Goal: Task Accomplishment & Management: Use online tool/utility

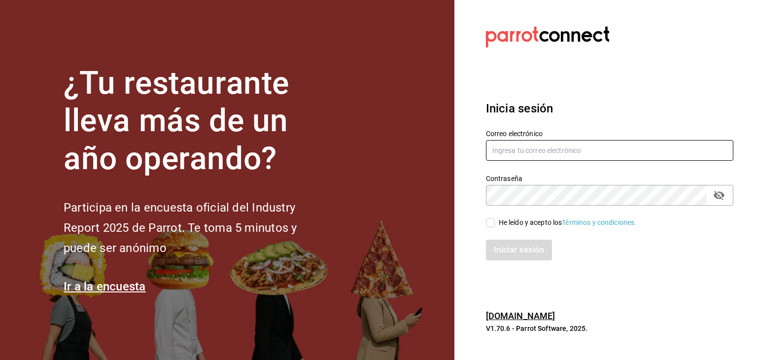
type input "[EMAIL_ADDRESS][PERSON_NAME][DOMAIN_NAME]"
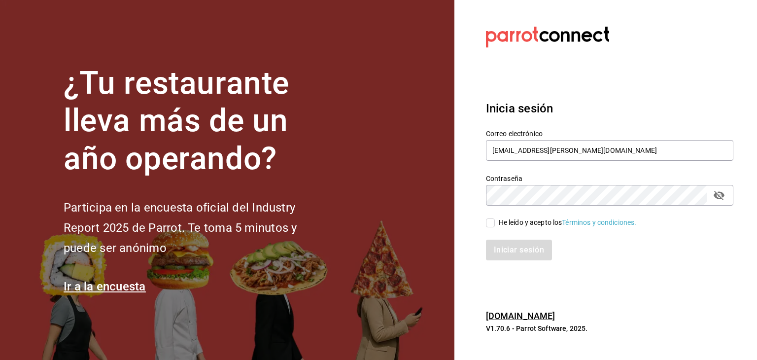
click at [486, 218] on input "He leído y acepto los Términos y condiciones." at bounding box center [490, 222] width 9 height 9
checkbox input "true"
click at [515, 257] on button "Iniciar sesión" at bounding box center [519, 249] width 67 height 21
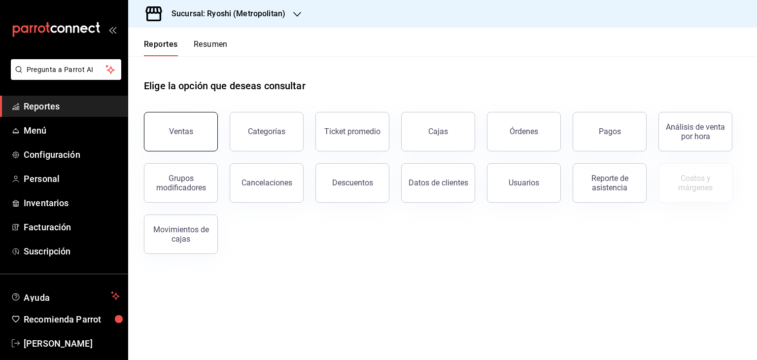
click at [178, 124] on button "Ventas" at bounding box center [181, 131] width 74 height 39
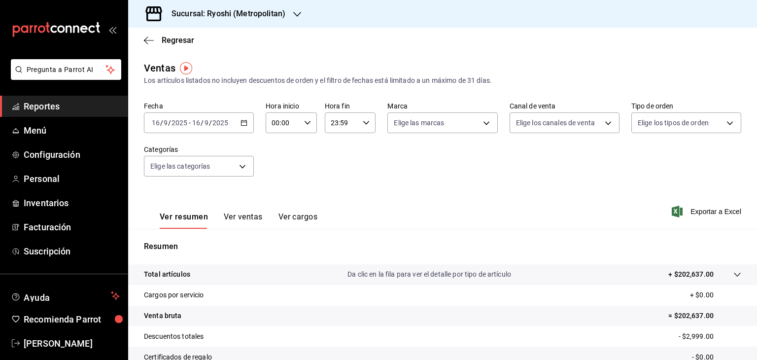
click at [236, 123] on div "2025-09-16 16 / 9 / 2025 - 2025-09-16 16 / 9 / 2025" at bounding box center [199, 122] width 110 height 21
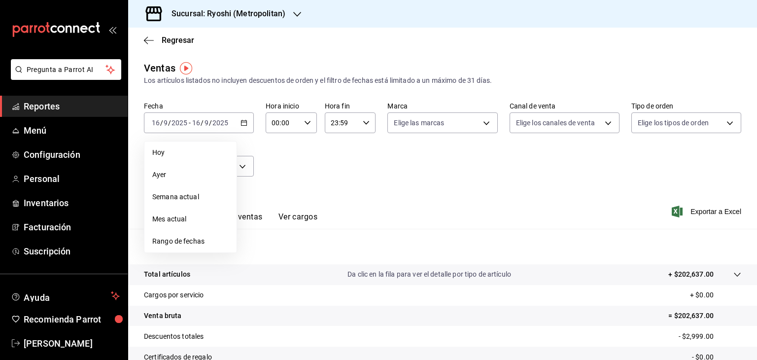
click at [189, 249] on li "Rango de fechas" at bounding box center [190, 241] width 92 height 22
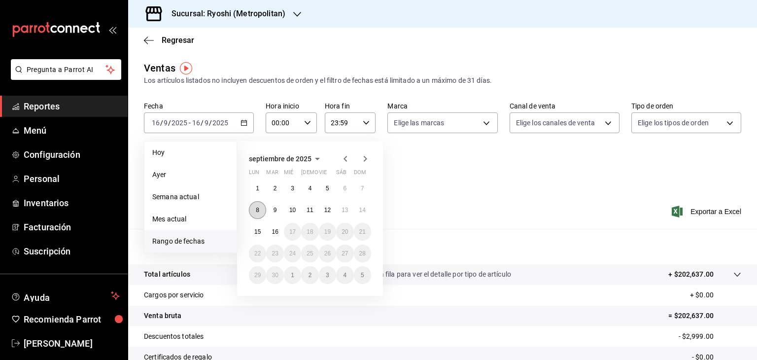
click at [262, 203] on button "8" at bounding box center [257, 210] width 17 height 18
click at [260, 231] on abbr "15" at bounding box center [257, 231] width 6 height 7
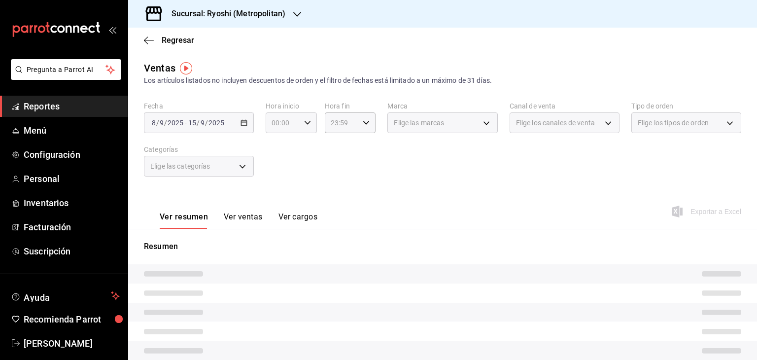
click at [304, 119] on icon "button" at bounding box center [307, 122] width 7 height 7
click at [279, 169] on span "05" at bounding box center [276, 168] width 9 height 8
type input "05:00"
click at [390, 160] on div at bounding box center [378, 180] width 757 height 360
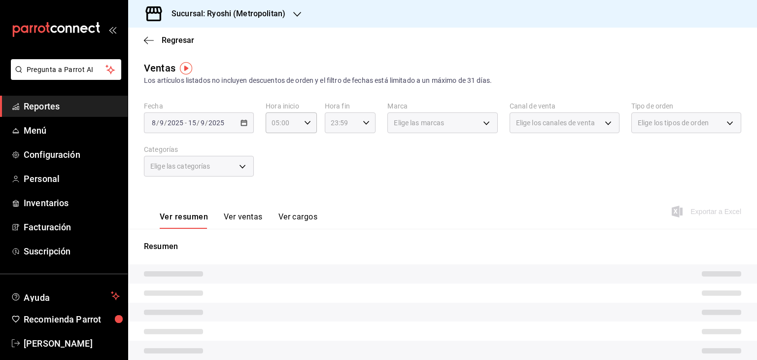
click at [363, 123] on icon "button" at bounding box center [366, 122] width 7 height 7
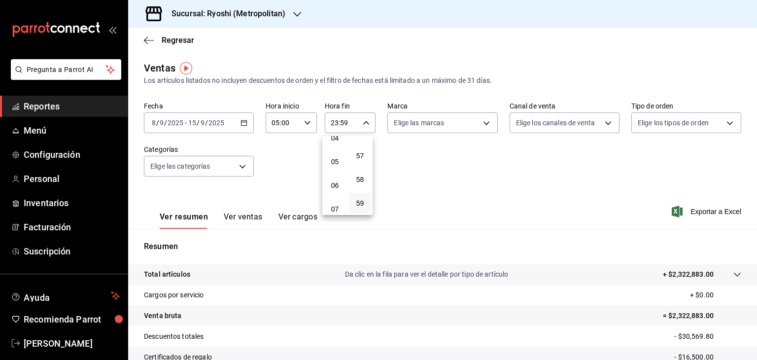
scroll to position [104, 0]
click at [337, 165] on span "05" at bounding box center [334, 162] width 9 height 8
click at [360, 148] on span "00" at bounding box center [359, 148] width 9 height 8
type input "05:00"
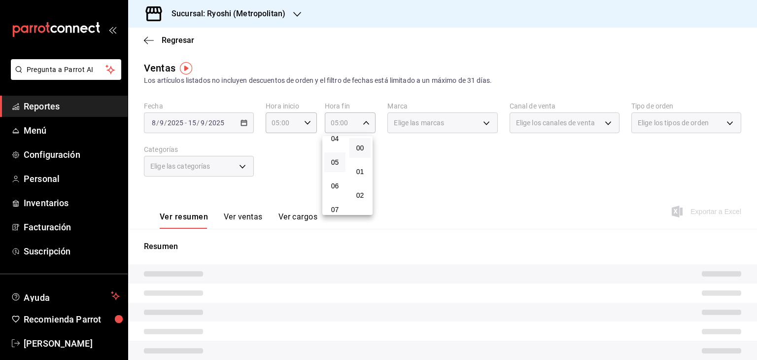
click at [497, 158] on div at bounding box center [378, 180] width 757 height 360
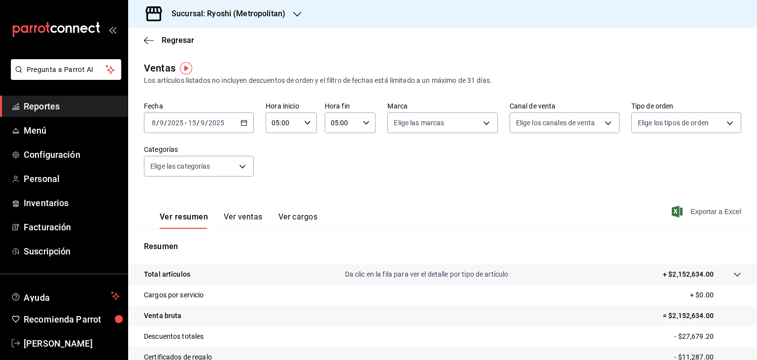
click at [671, 210] on icon "button" at bounding box center [676, 211] width 11 height 12
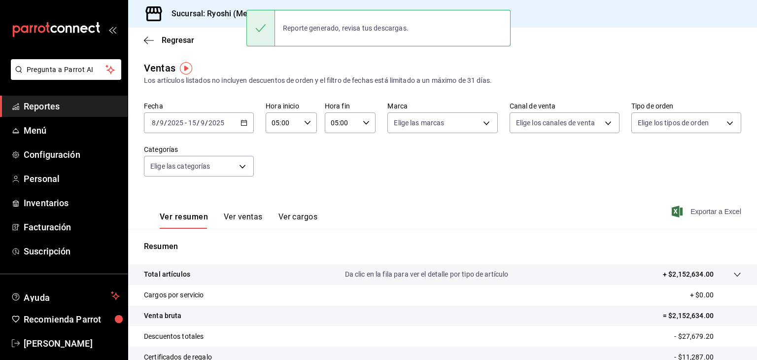
click at [230, 125] on div "2025-09-08 8 / 9 / 2025 - 2025-09-15 15 / 9 / 2025" at bounding box center [199, 122] width 110 height 21
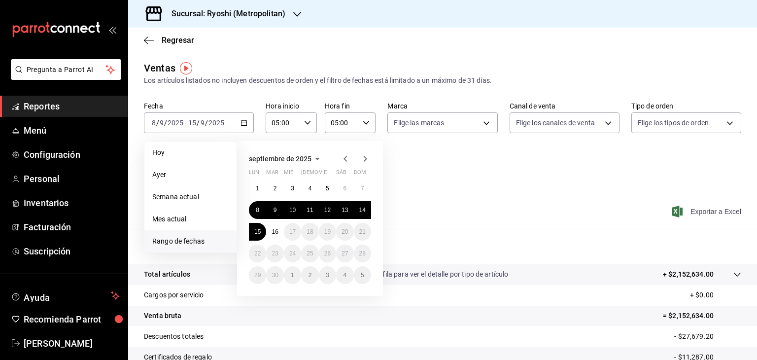
click at [443, 201] on div "Ver resumen Ver ventas Ver cargos Exportar a Excel" at bounding box center [442, 208] width 629 height 40
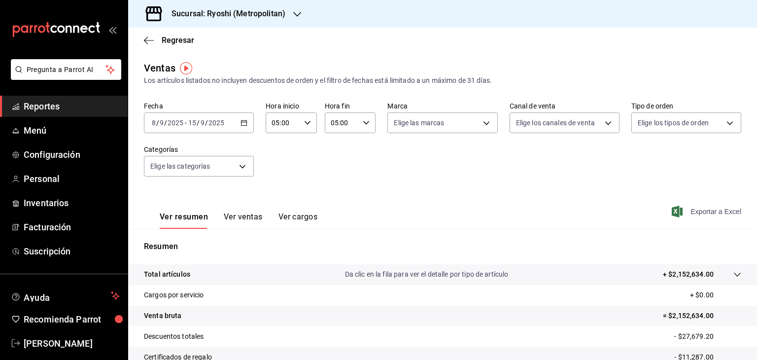
click at [286, 12] on div "Sucursal: Ryoshi (Metropolitan)" at bounding box center [220, 14] width 169 height 28
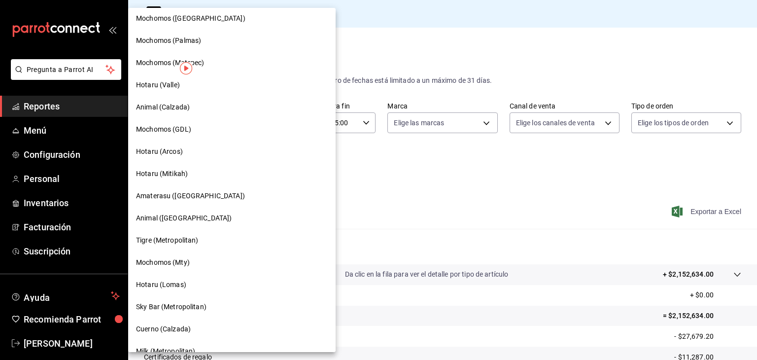
scroll to position [99, 0]
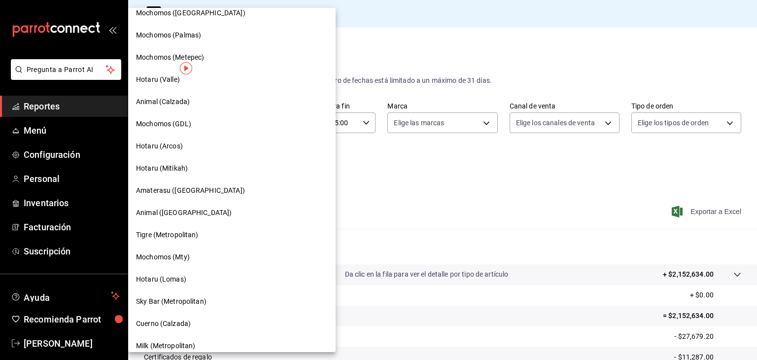
click at [207, 164] on div "Hotaru (Mitikah)" at bounding box center [232, 168] width 192 height 10
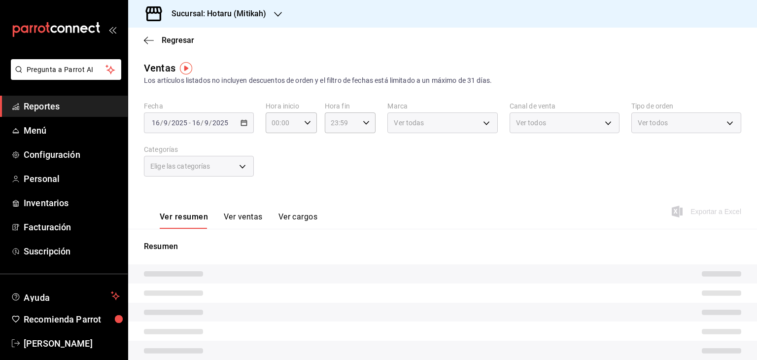
type input "05:00"
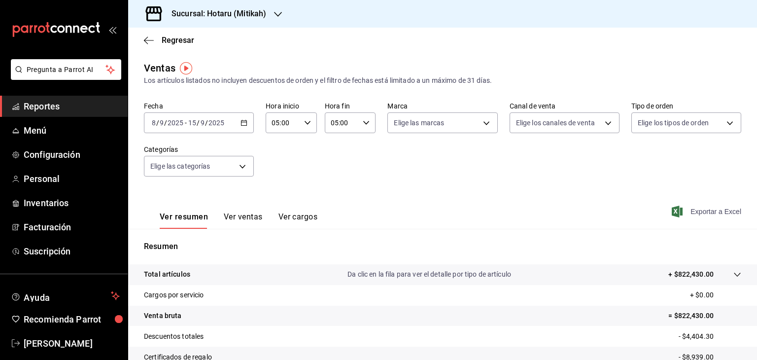
click at [672, 213] on icon "button" at bounding box center [676, 211] width 11 height 12
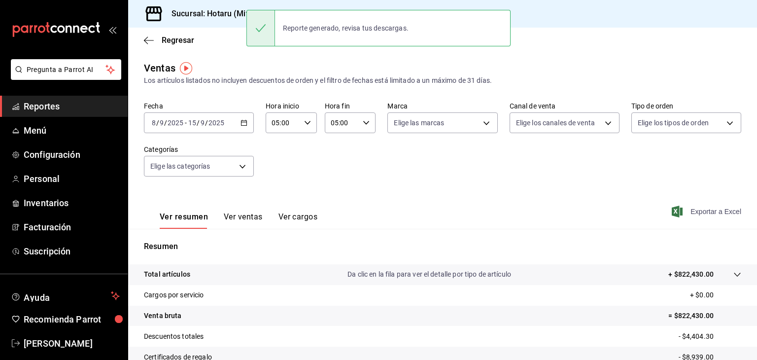
click at [193, 17] on h3 "Sucursal: Hotaru (Mitikah)" at bounding box center [215, 14] width 102 height 12
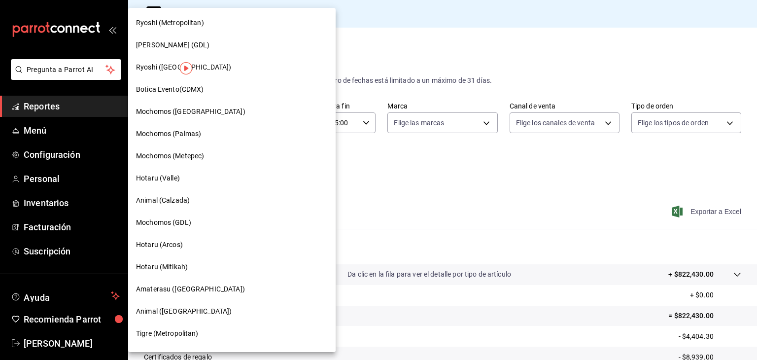
click at [166, 73] on div "Ryoshi (Cancun)" at bounding box center [231, 67] width 207 height 22
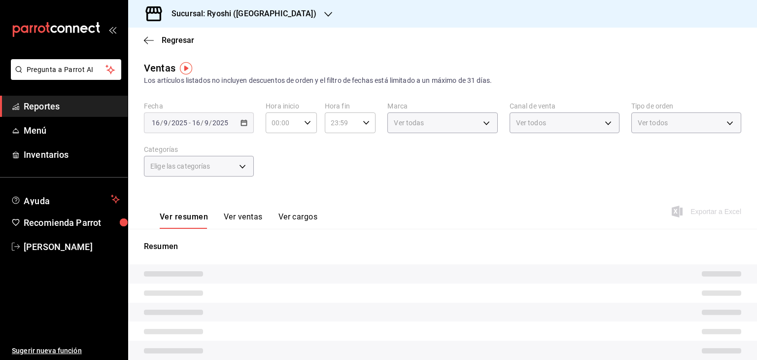
type input "05:00"
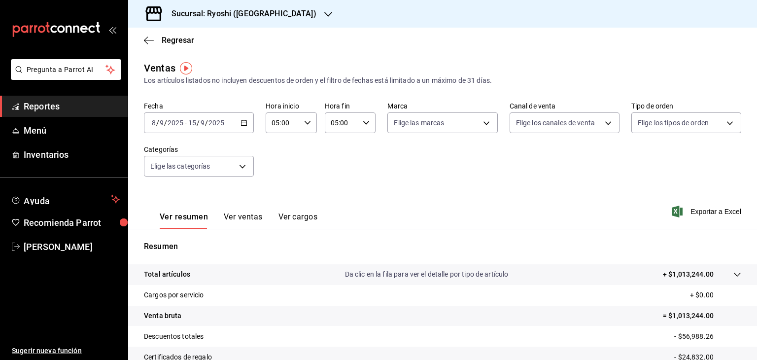
click at [671, 207] on icon "button" at bounding box center [676, 211] width 11 height 12
click at [256, 8] on h3 "Sucursal: Ryoshi (Cancun)" at bounding box center [240, 14] width 153 height 12
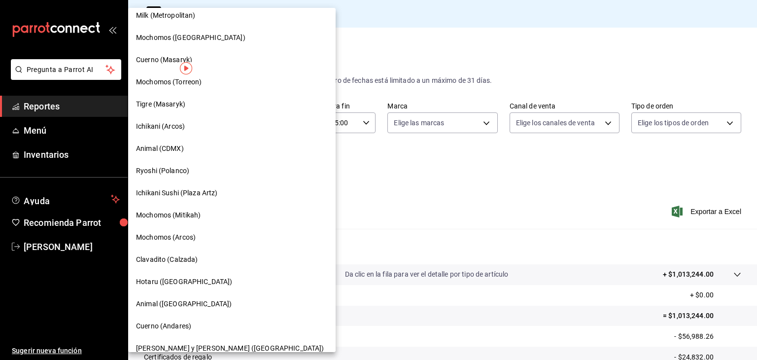
scroll to position [443, 0]
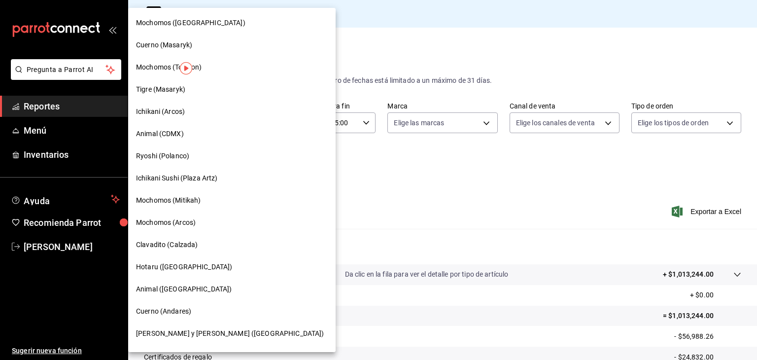
click at [215, 165] on div "Ryoshi (Polanco)" at bounding box center [231, 156] width 207 height 22
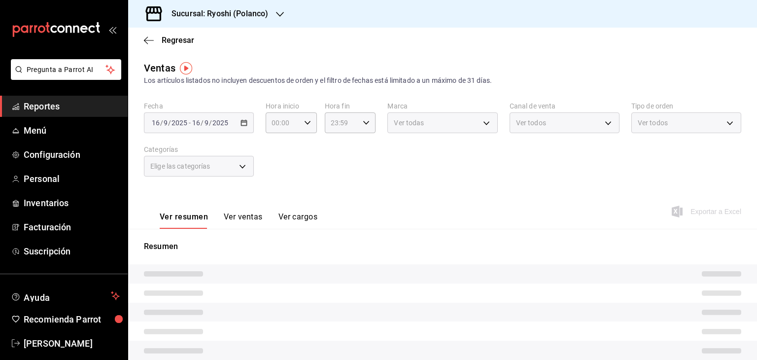
type input "05:00"
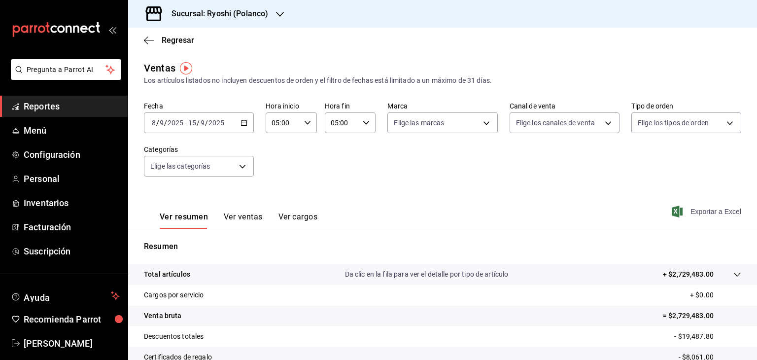
click at [676, 209] on span "Exportar a Excel" at bounding box center [706, 211] width 67 height 12
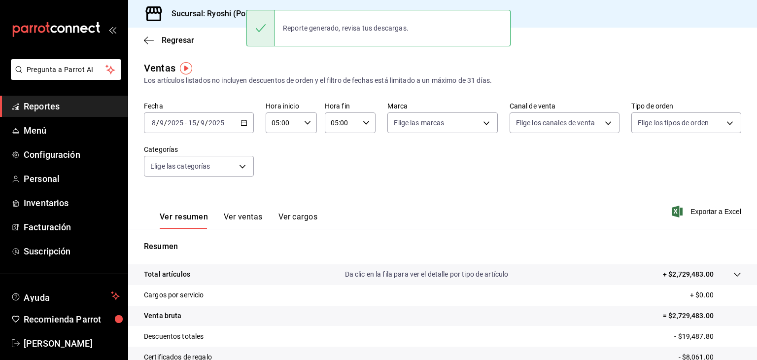
click at [191, 18] on h3 "Sucursal: Ryoshi (Polanco)" at bounding box center [216, 14] width 104 height 12
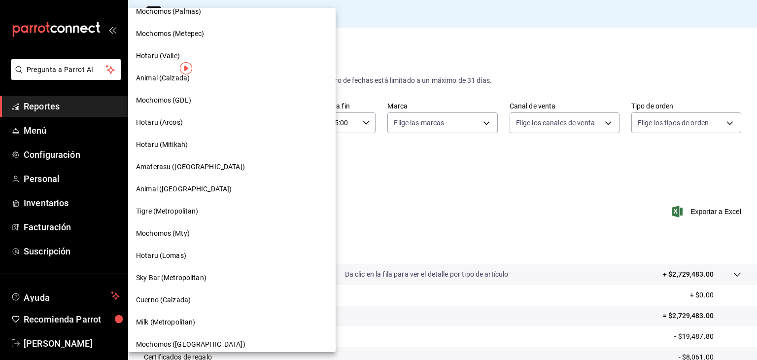
scroll to position [148, 0]
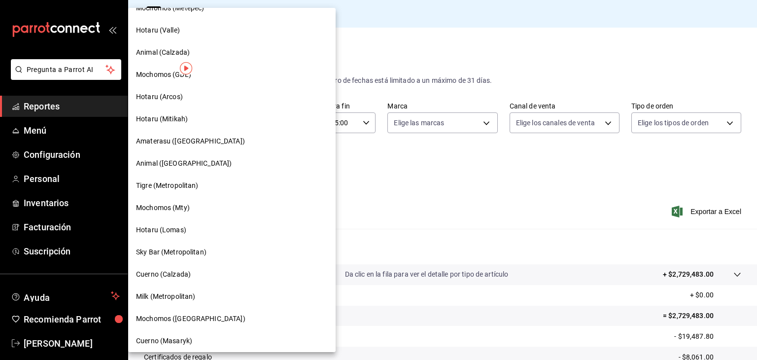
click at [180, 98] on span "Hotaru (Arcos)" at bounding box center [159, 97] width 47 height 10
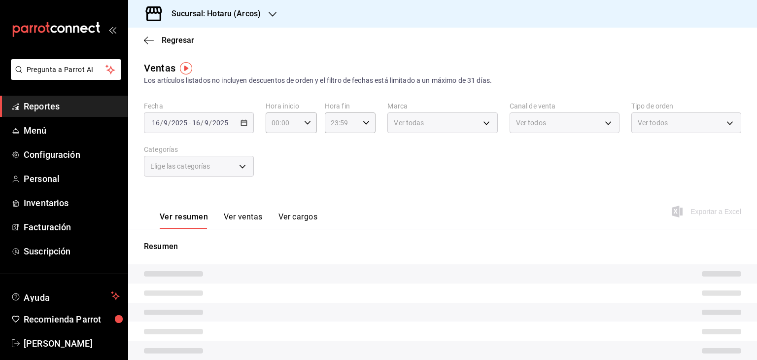
type input "05:00"
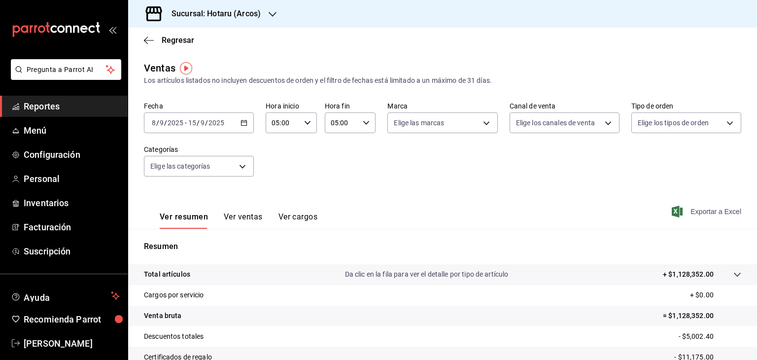
click at [671, 210] on icon "button" at bounding box center [676, 211] width 11 height 12
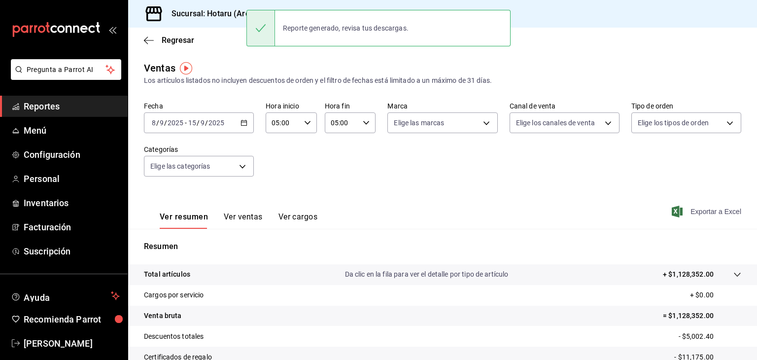
click at [207, 18] on h3 "Sucursal: Hotaru (Arcos)" at bounding box center [212, 14] width 97 height 12
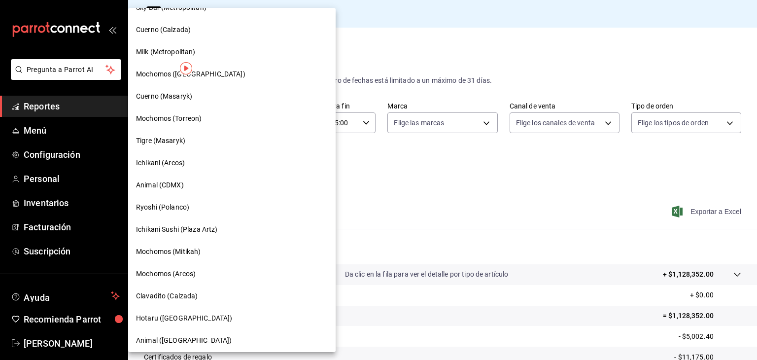
scroll to position [394, 0]
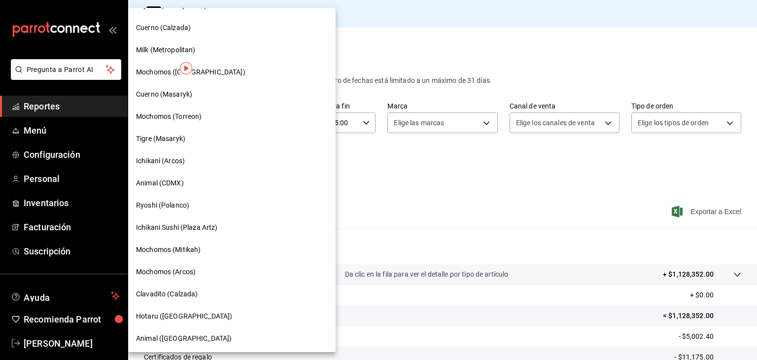
click at [203, 166] on div "Ichikani (Arcos)" at bounding box center [232, 161] width 192 height 10
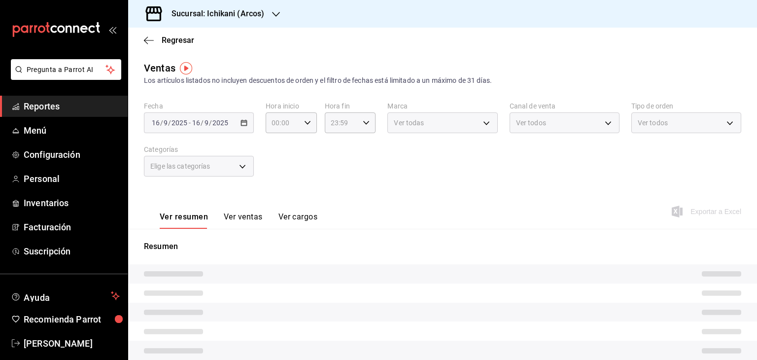
type input "05:00"
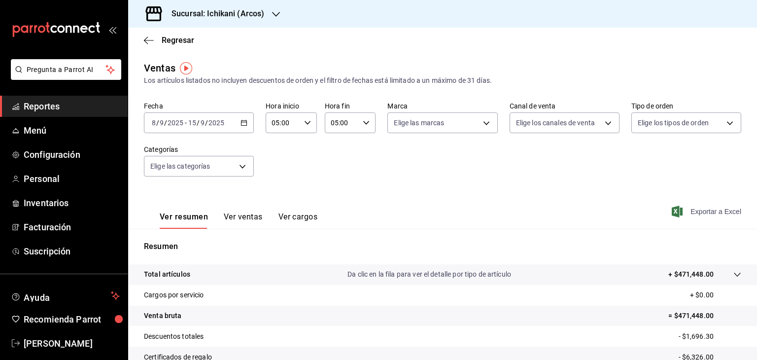
click at [671, 211] on icon "button" at bounding box center [676, 211] width 11 height 12
click at [218, 17] on h3 "Sucursal: Ichikani (Arcos)" at bounding box center [214, 14] width 100 height 12
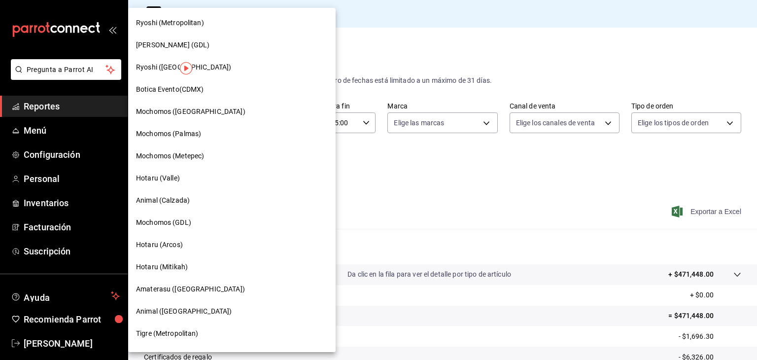
click at [201, 19] on span "Ryoshi (Metropolitan)" at bounding box center [170, 23] width 68 height 10
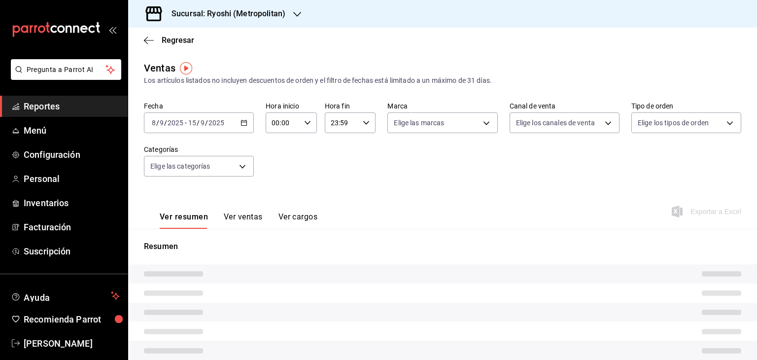
type input "05:00"
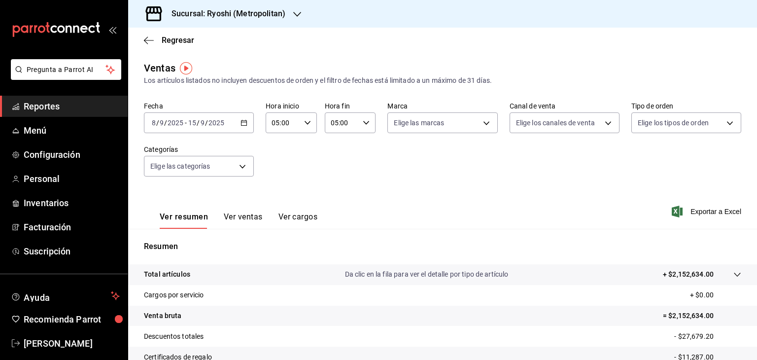
click at [199, 9] on h3 "Sucursal: Ryoshi (Metropolitan)" at bounding box center [225, 14] width 122 height 12
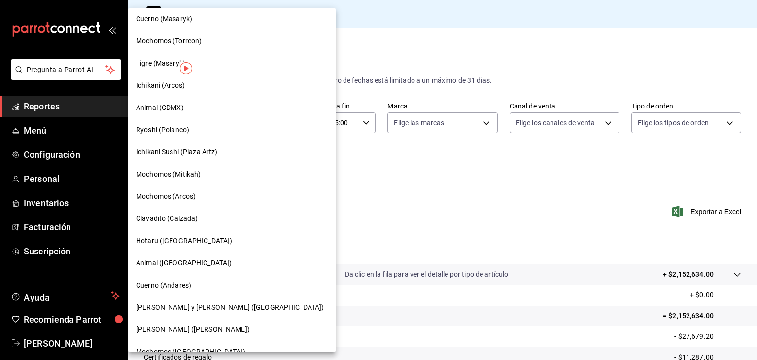
scroll to position [573, 0]
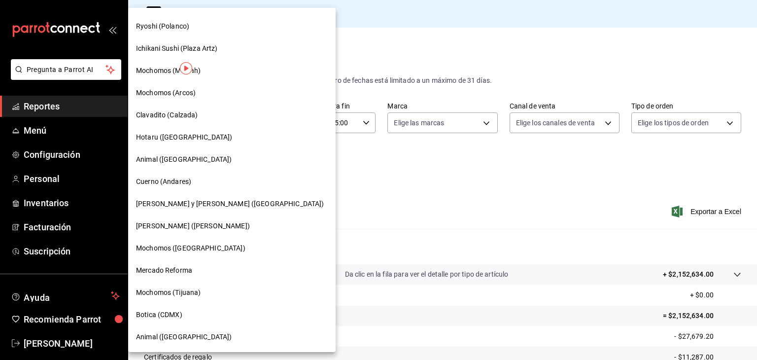
click at [146, 44] on span "Ichikani Sushi (Plaza Artz)" at bounding box center [177, 48] width 82 height 10
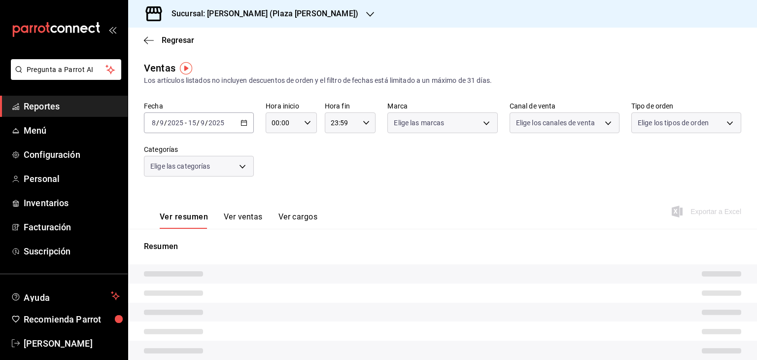
type input "05:00"
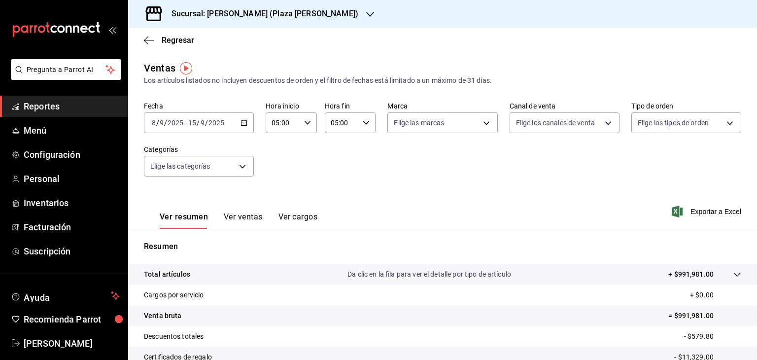
click at [663, 211] on div "Ver resumen Ver ventas Ver cargos Exportar a Excel" at bounding box center [442, 208] width 629 height 40
click at [675, 213] on span "Exportar a Excel" at bounding box center [706, 211] width 67 height 12
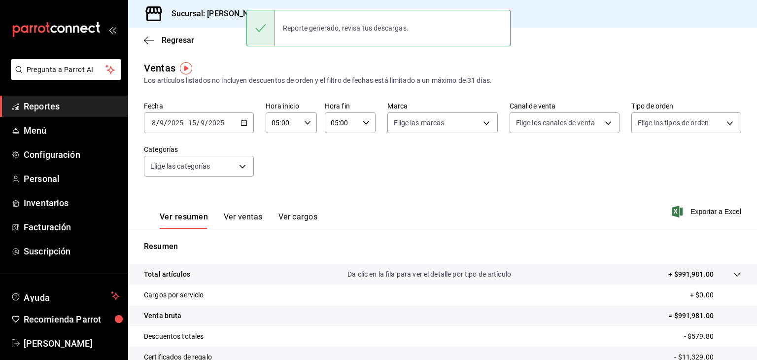
click at [223, 29] on div "Regresar" at bounding box center [442, 40] width 629 height 25
click at [226, 18] on h3 "Sucursal: Ichikani Sushi (Plaza Artz)" at bounding box center [261, 14] width 195 height 12
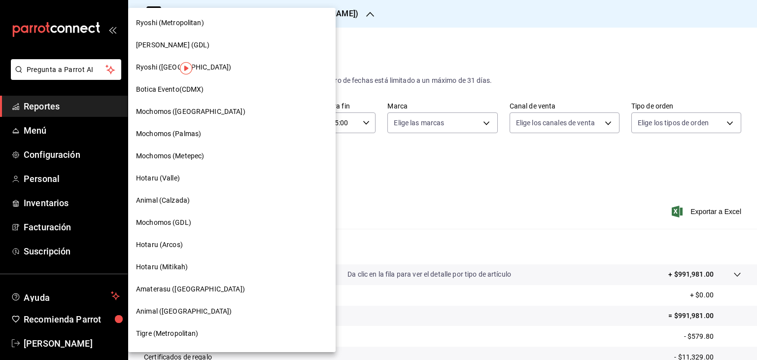
click at [138, 68] on span "Ryoshi (Cancun)" at bounding box center [183, 67] width 95 height 10
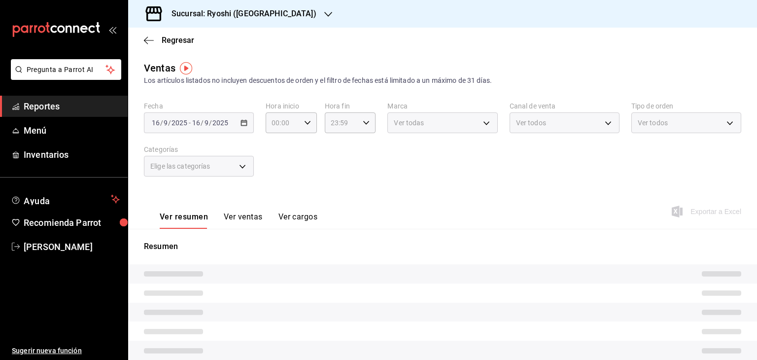
type input "05:00"
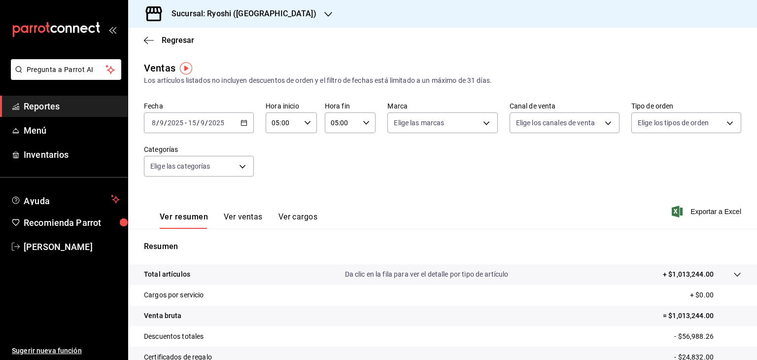
click at [419, 111] on div "Elige las marcas" at bounding box center [442, 120] width 110 height 25
click at [421, 119] on body "Pregunta a Parrot AI Reportes Menú Inventarios Ayuda Recomienda Parrot Levi Tru…" at bounding box center [378, 180] width 757 height 360
drag, startPoint x: 453, startPoint y: 209, endPoint x: 567, endPoint y: 204, distance: 113.9
click at [453, 208] on li "Ichikani (Cancun)" at bounding box center [449, 216] width 129 height 22
type input "e80bf875-3c9c-4ad9-8c6a-14c8262011fc"
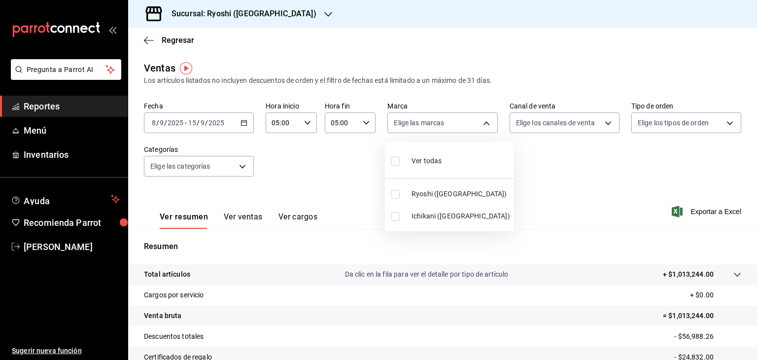
checkbox input "true"
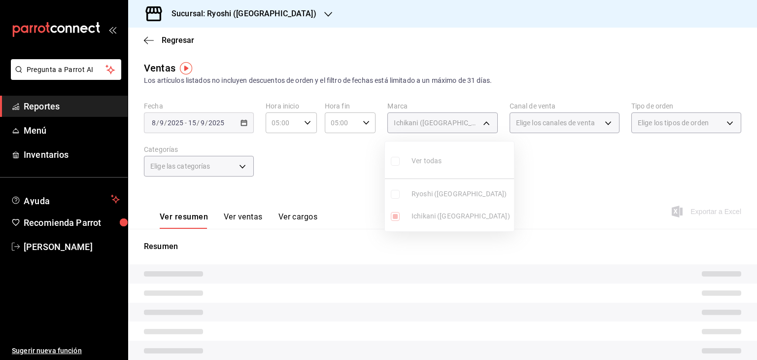
click at [645, 166] on div at bounding box center [378, 180] width 757 height 360
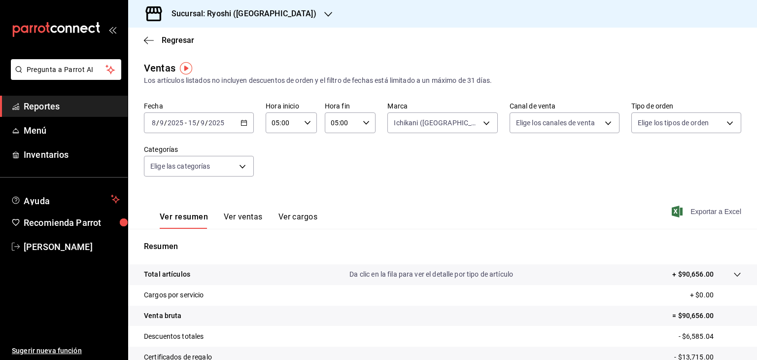
click at [674, 210] on icon "button" at bounding box center [676, 211] width 11 height 12
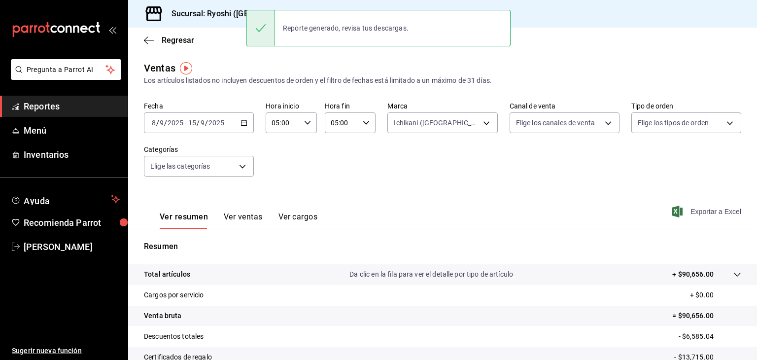
click at [550, 183] on div "Fecha 2025-09-08 8 / 9 / 2025 - 2025-09-15 15 / 9 / 2025 Hora inicio 05:00 Hora…" at bounding box center [442, 144] width 597 height 87
click at [217, 18] on h3 "Sucursal: Ryoshi (Cancun)" at bounding box center [240, 14] width 153 height 12
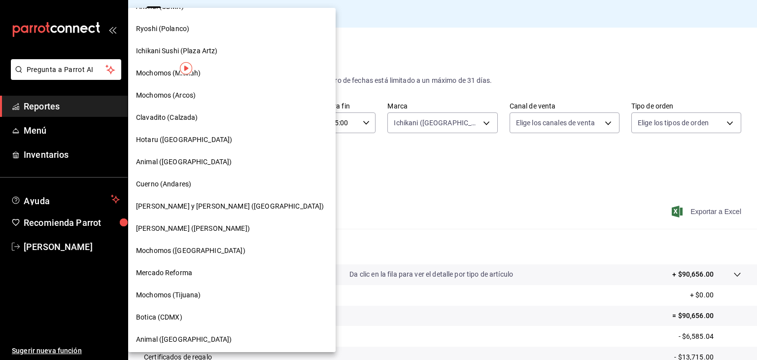
scroll to position [573, 0]
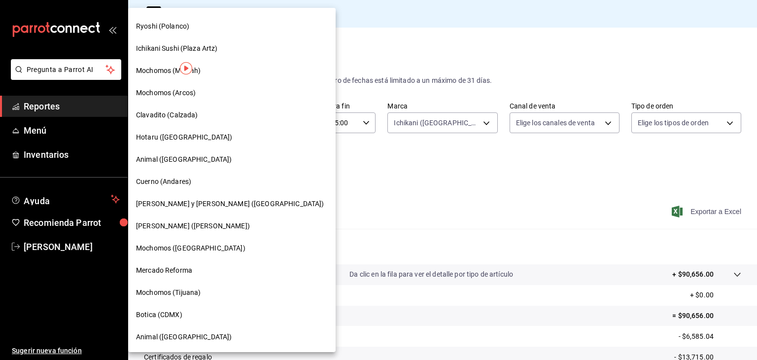
click at [181, 128] on div "Hotaru (Puebla)" at bounding box center [231, 137] width 207 height 22
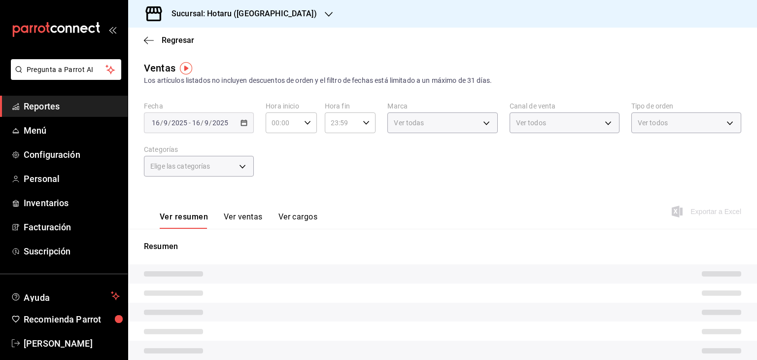
type input "05:00"
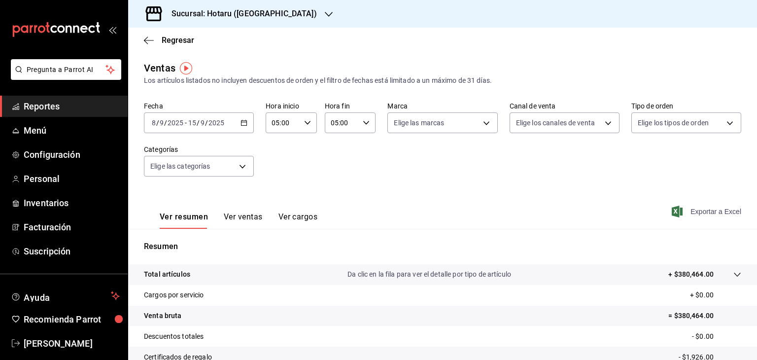
click at [671, 213] on icon "button" at bounding box center [676, 211] width 11 height 12
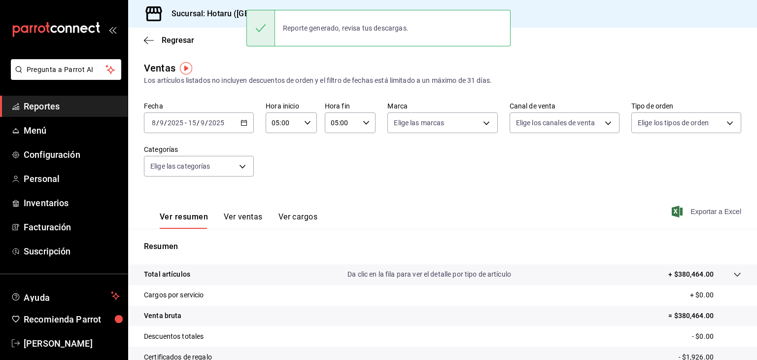
click at [189, 11] on h3 "Sucursal: Hotaru (Puebla)" at bounding box center [240, 14] width 153 height 12
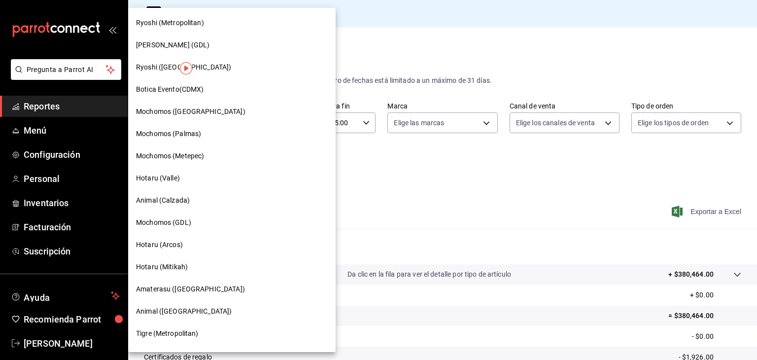
click at [197, 177] on div "Hotaru (Valle)" at bounding box center [232, 178] width 192 height 10
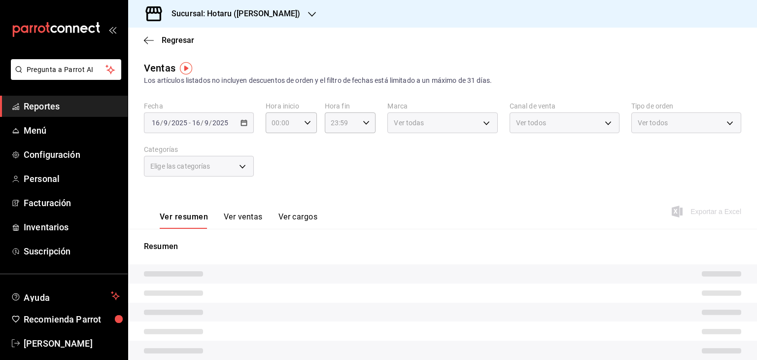
type input "05:00"
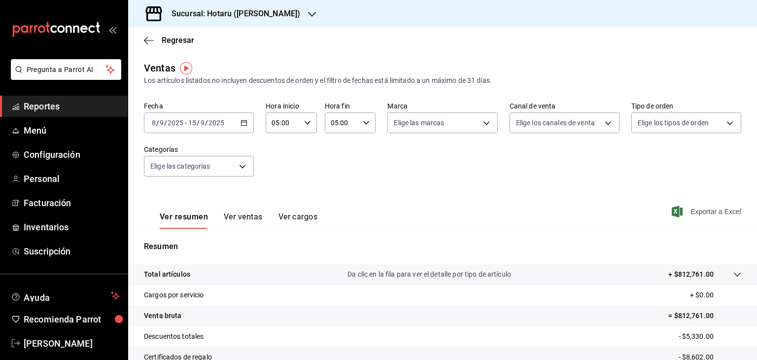
click at [674, 209] on icon "button" at bounding box center [676, 211] width 11 height 12
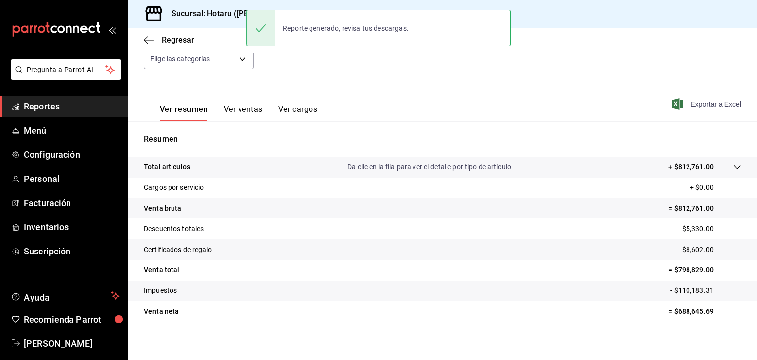
scroll to position [112, 0]
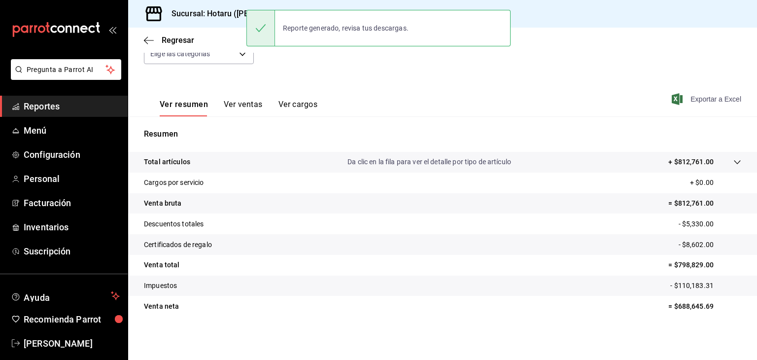
click at [212, 10] on h3 "Sucursal: Hotaru (Valle)" at bounding box center [232, 14] width 136 height 12
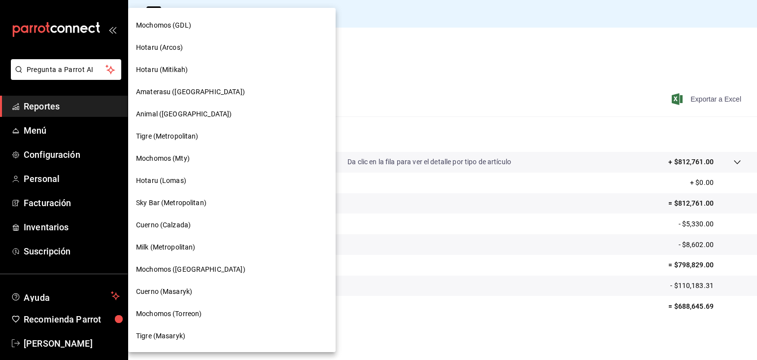
scroll to position [246, 0]
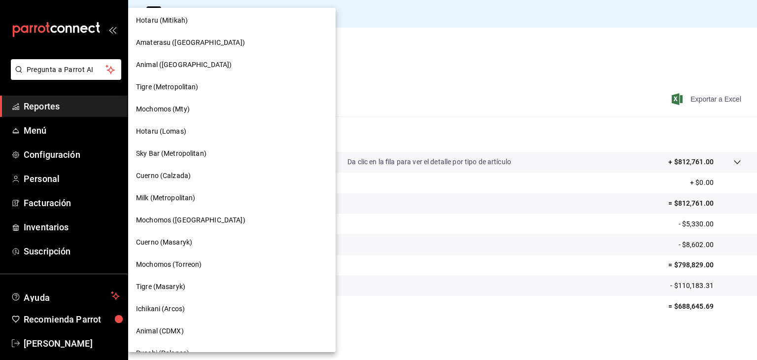
click at [198, 136] on div "Hotaru (Lomas)" at bounding box center [231, 131] width 207 height 22
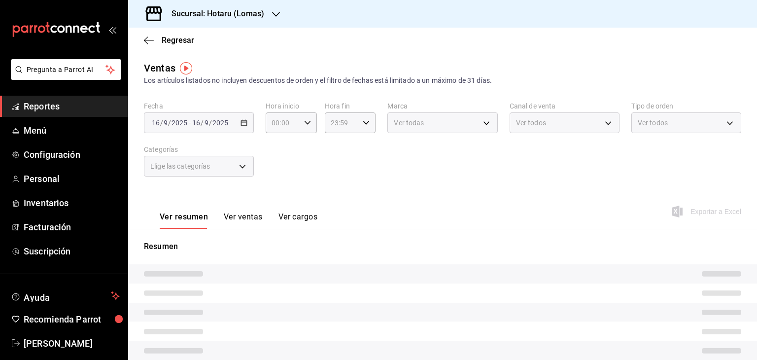
type input "05:00"
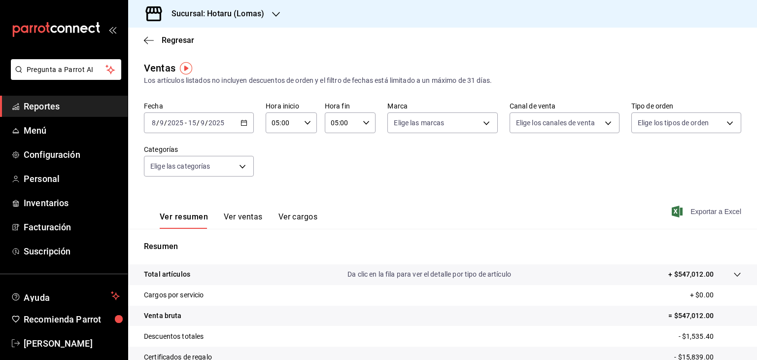
click at [671, 215] on icon "button" at bounding box center [676, 211] width 11 height 12
